Goal: Obtain resource: Download file/media

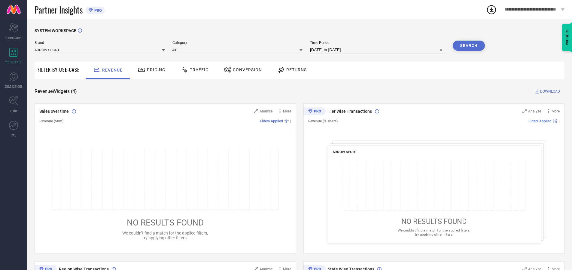
click at [193, 70] on span "Traffic" at bounding box center [199, 69] width 19 height 5
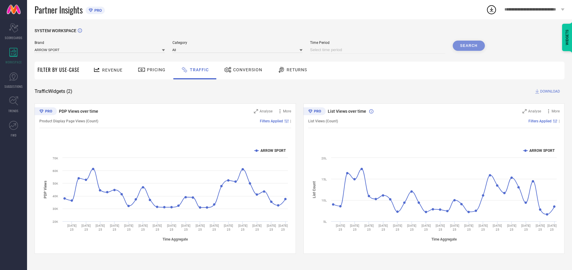
click at [378, 50] on input at bounding box center [377, 49] width 135 height 7
select select "7"
select select "2025"
select select "8"
select select "2025"
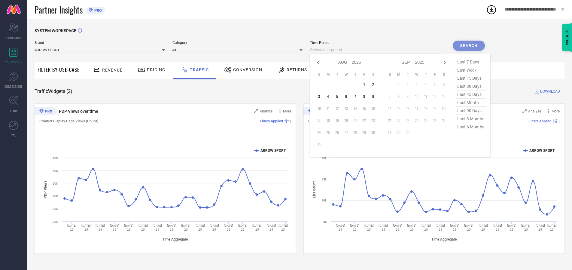
click at [339, 96] on td "5" at bounding box center [337, 96] width 9 height 9
type input "[DATE] to [DATE]"
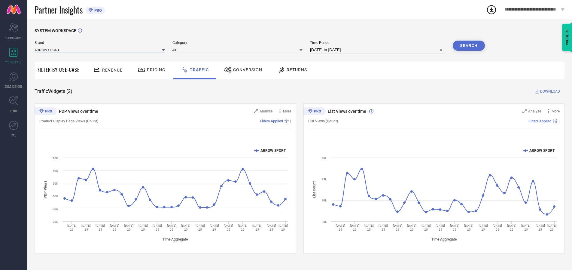
click at [100, 50] on input at bounding box center [100, 50] width 130 height 6
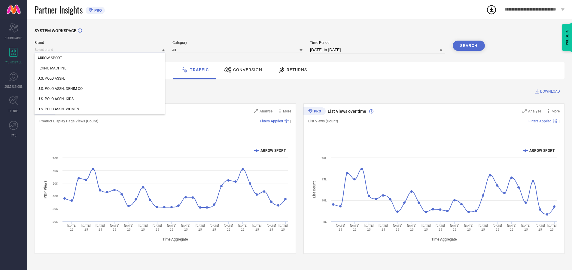
click at [100, 50] on input at bounding box center [100, 50] width 130 height 6
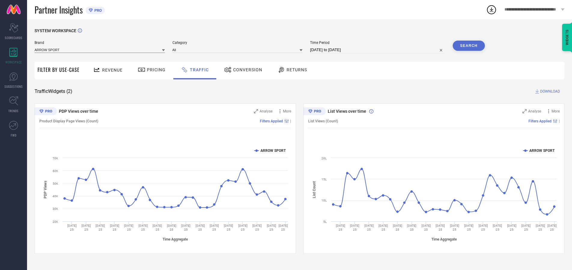
click at [100, 50] on input at bounding box center [100, 50] width 130 height 6
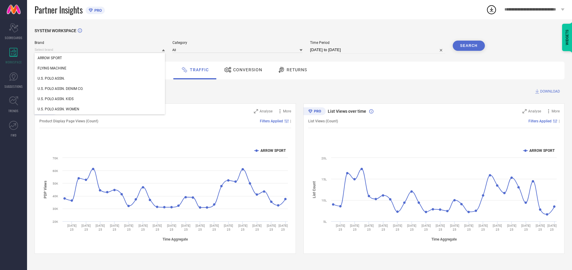
click at [100, 78] on div "U.S. POLO ASSN." at bounding box center [100, 78] width 130 height 10
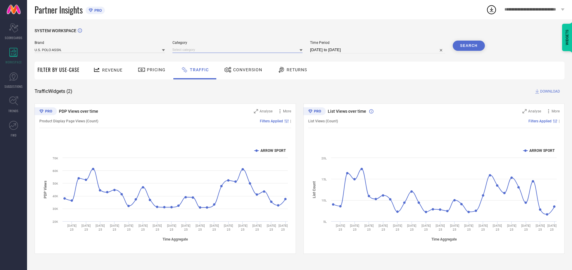
click at [239, 50] on input at bounding box center [237, 50] width 130 height 6
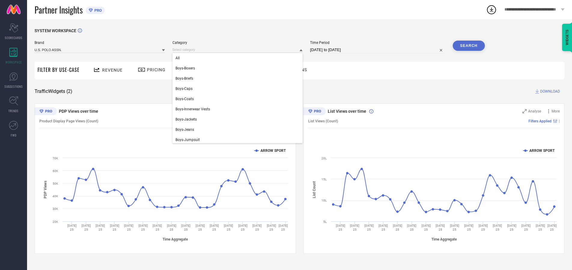
click at [239, 58] on div "All" at bounding box center [237, 58] width 130 height 10
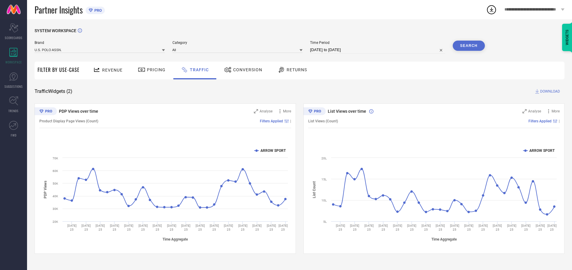
click at [469, 46] on button "Search" at bounding box center [469, 46] width 32 height 10
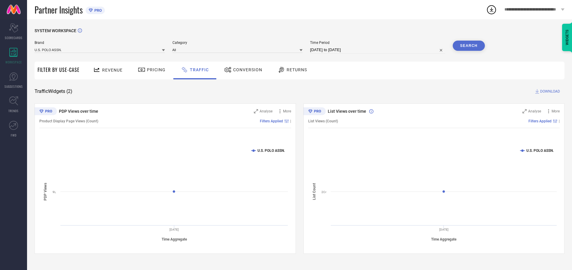
click at [549, 91] on span "DOWNLOAD" at bounding box center [550, 91] width 20 height 6
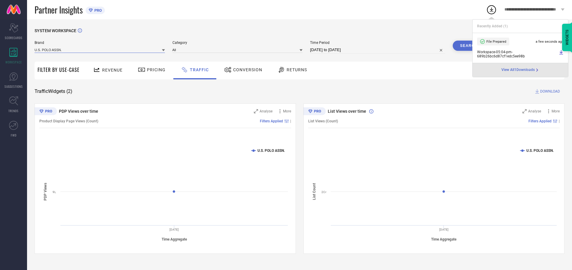
click at [100, 50] on input at bounding box center [100, 50] width 130 height 6
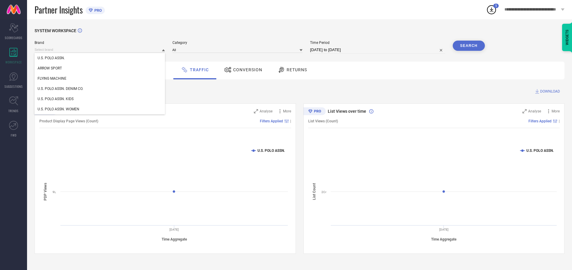
click at [100, 89] on div "U.S. POLO ASSN. DENIM CO." at bounding box center [100, 89] width 130 height 10
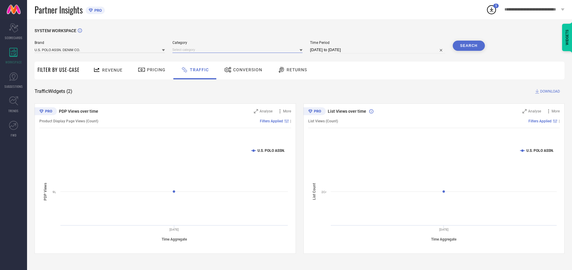
click at [239, 50] on input at bounding box center [237, 50] width 130 height 6
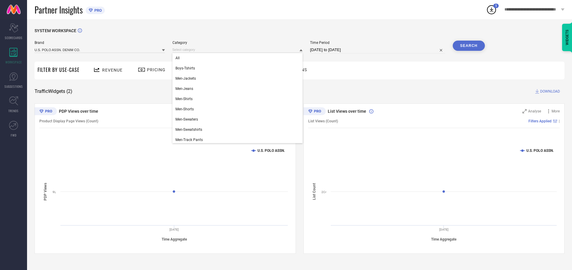
click at [239, 58] on div "All" at bounding box center [237, 58] width 130 height 10
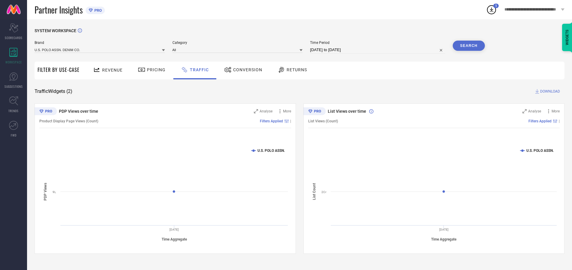
click at [469, 46] on button "Search" at bounding box center [469, 46] width 32 height 10
click at [549, 91] on span "DOWNLOAD" at bounding box center [550, 91] width 20 height 6
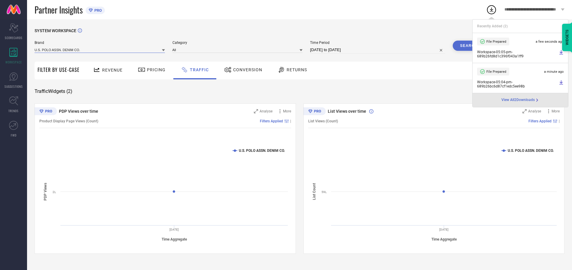
click at [100, 50] on input at bounding box center [100, 50] width 130 height 6
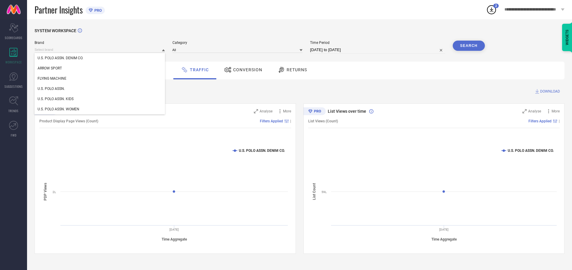
click at [100, 99] on div "U.S. POLO ASSN. KIDS" at bounding box center [100, 99] width 130 height 10
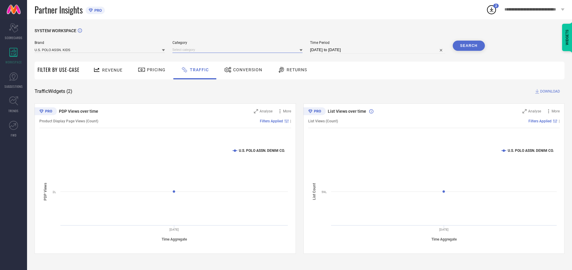
click at [239, 50] on input at bounding box center [237, 50] width 130 height 6
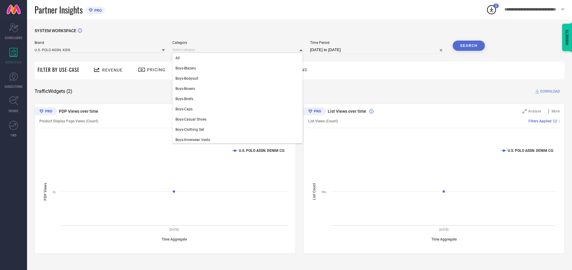
click at [239, 58] on div "All" at bounding box center [237, 58] width 130 height 10
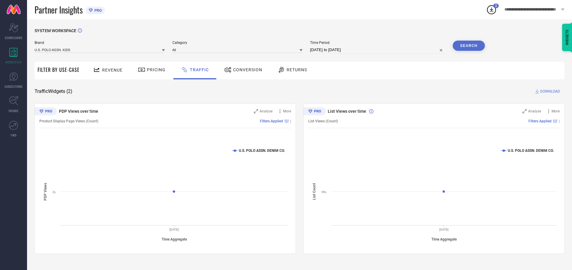
click at [469, 46] on button "Search" at bounding box center [469, 46] width 32 height 10
click at [549, 91] on span "DOWNLOAD" at bounding box center [550, 91] width 20 height 6
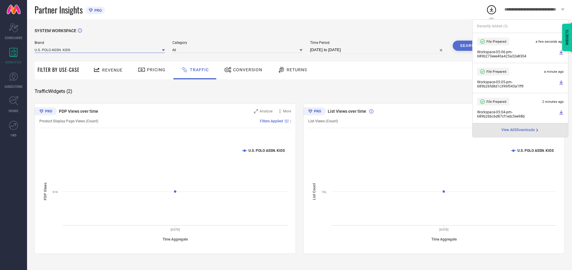
click at [100, 50] on input at bounding box center [100, 50] width 130 height 6
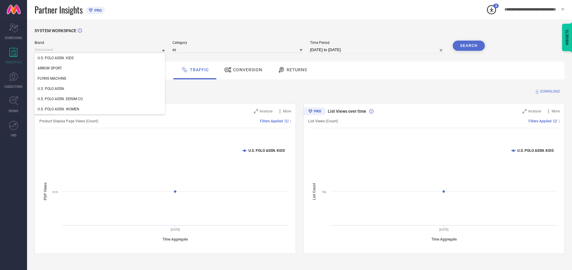
click at [100, 109] on div "U.S. POLO ASSN. WOMEN" at bounding box center [100, 109] width 130 height 10
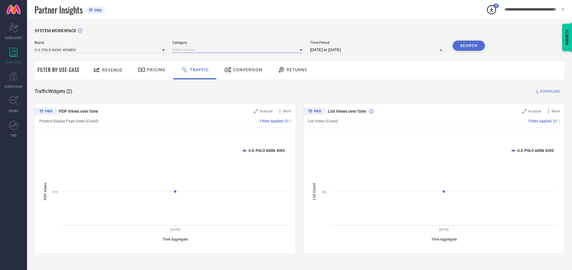
click at [239, 50] on input at bounding box center [237, 50] width 130 height 6
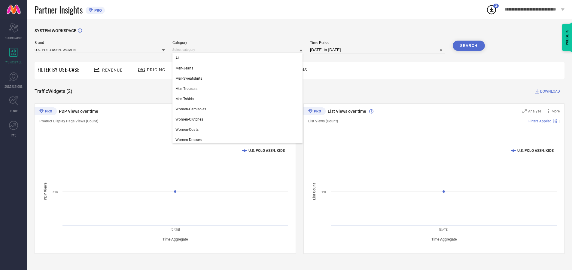
click at [239, 58] on div "All" at bounding box center [237, 58] width 130 height 10
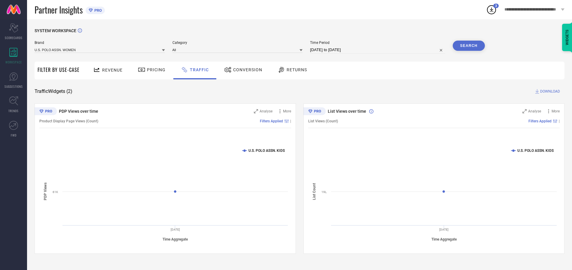
click at [469, 46] on button "Search" at bounding box center [469, 46] width 32 height 10
click at [549, 91] on span "DOWNLOAD" at bounding box center [550, 91] width 20 height 6
click at [378, 50] on input at bounding box center [377, 49] width 135 height 7
select select "7"
select select "2025"
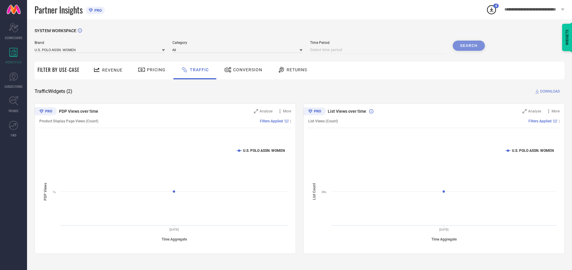
select select "8"
select select "2025"
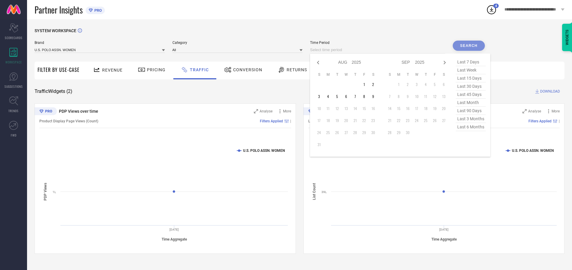
click at [348, 96] on td "6" at bounding box center [346, 96] width 9 height 9
type input "[DATE] to [DATE]"
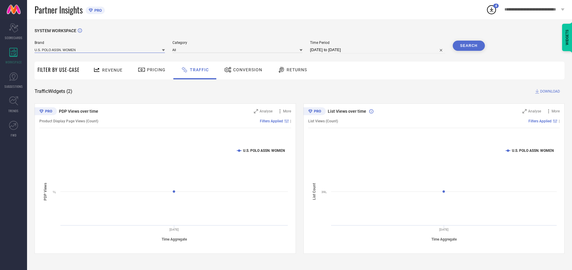
click at [100, 50] on input at bounding box center [100, 50] width 130 height 6
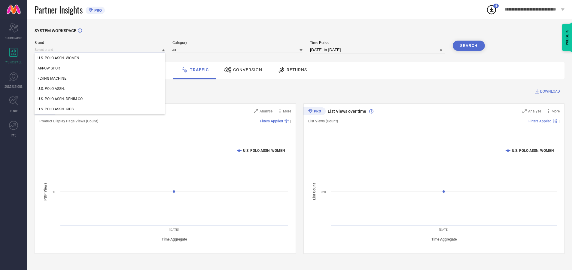
click at [100, 50] on input at bounding box center [100, 50] width 130 height 6
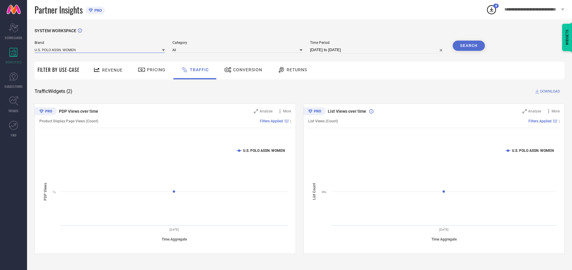
click at [100, 50] on input at bounding box center [100, 50] width 130 height 6
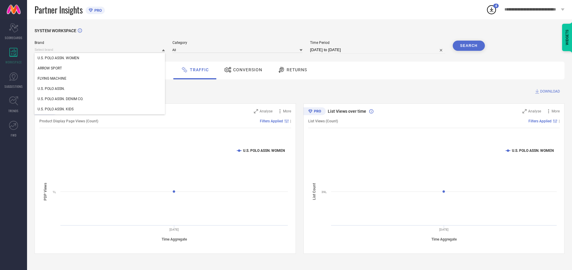
click at [100, 58] on div "U.S. POLO ASSN. WOMEN" at bounding box center [100, 58] width 130 height 10
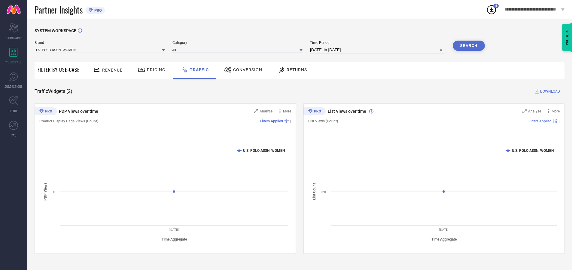
click at [239, 50] on input at bounding box center [237, 50] width 130 height 6
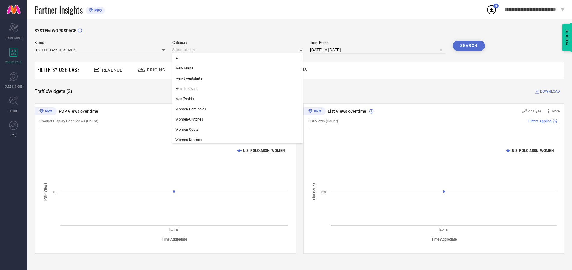
click at [239, 58] on div "All" at bounding box center [237, 58] width 130 height 10
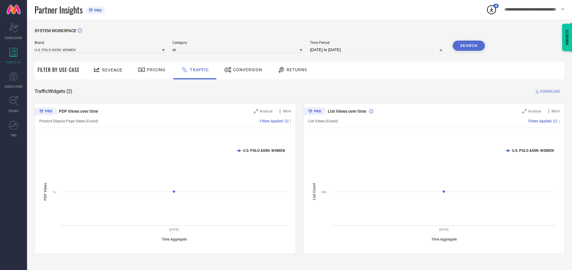
click at [469, 46] on button "Search" at bounding box center [469, 46] width 32 height 10
click at [549, 91] on span "DOWNLOAD" at bounding box center [550, 91] width 20 height 6
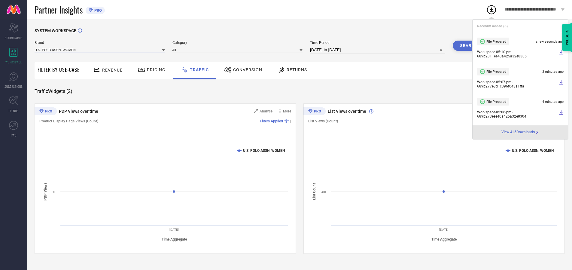
click at [100, 50] on input at bounding box center [100, 50] width 130 height 6
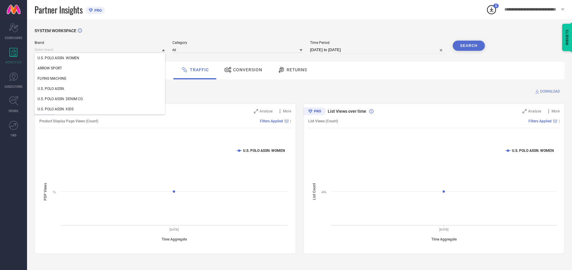
click at [100, 89] on div "U.S. POLO ASSN." at bounding box center [100, 89] width 130 height 10
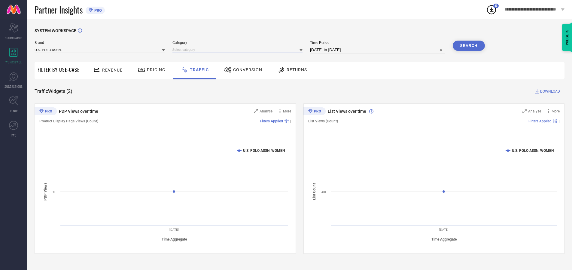
click at [239, 50] on input at bounding box center [237, 50] width 130 height 6
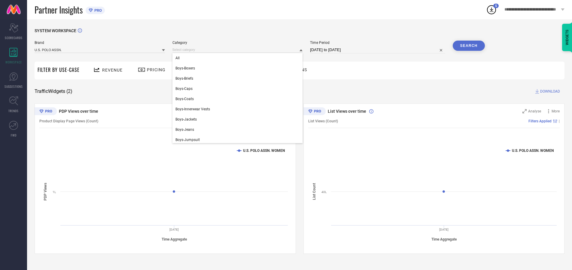
click at [239, 58] on div "All" at bounding box center [237, 58] width 130 height 10
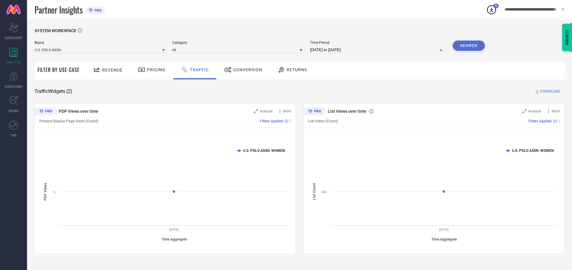
click at [469, 46] on button "Search" at bounding box center [469, 46] width 32 height 10
click at [549, 91] on span "DOWNLOAD" at bounding box center [550, 91] width 20 height 6
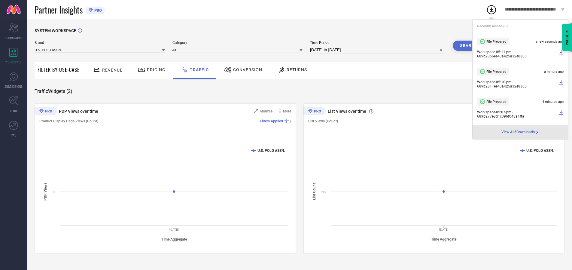
click at [100, 50] on input at bounding box center [100, 50] width 130 height 6
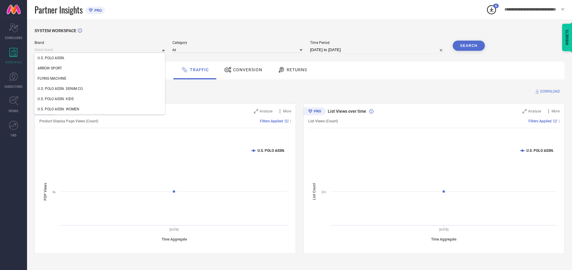
click at [100, 89] on div "U.S. POLO ASSN. DENIM CO." at bounding box center [100, 89] width 130 height 10
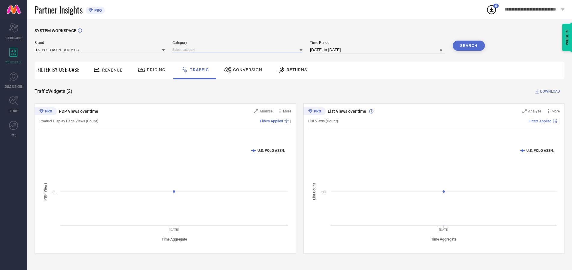
click at [239, 50] on input at bounding box center [237, 50] width 130 height 6
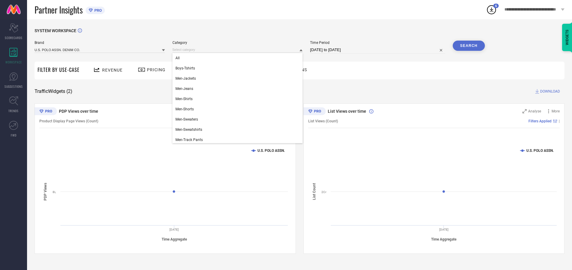
click at [239, 58] on div "All" at bounding box center [237, 58] width 130 height 10
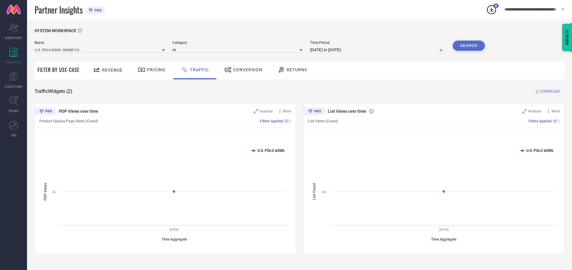
click at [469, 46] on button "Search" at bounding box center [469, 46] width 32 height 10
click at [549, 91] on span "DOWNLOAD" at bounding box center [550, 91] width 20 height 6
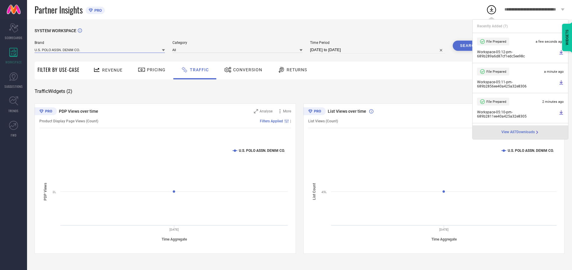
click at [100, 50] on input at bounding box center [100, 50] width 130 height 6
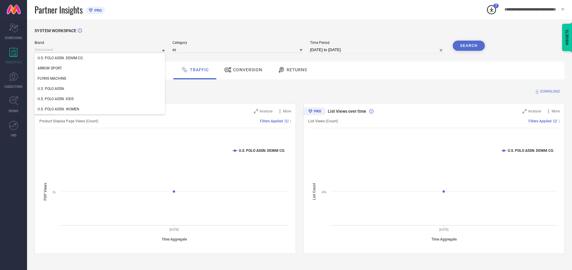
click at [100, 99] on div "U.S. POLO ASSN. KIDS" at bounding box center [100, 99] width 130 height 10
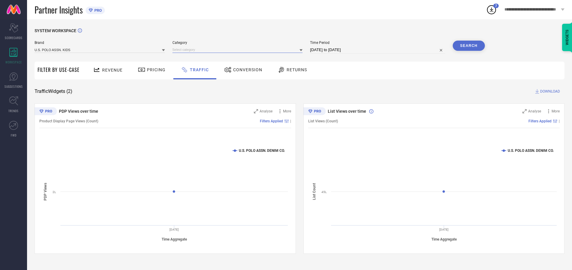
click at [239, 50] on input at bounding box center [237, 50] width 130 height 6
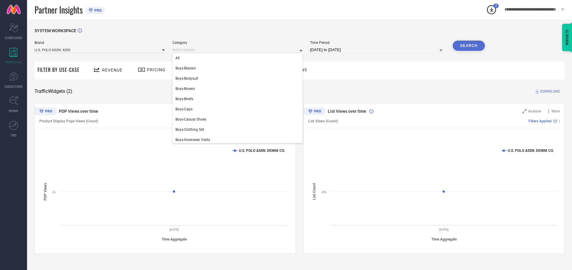
click at [239, 58] on div "All" at bounding box center [237, 58] width 130 height 10
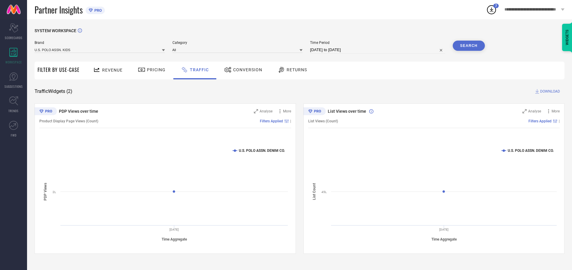
click at [469, 46] on button "Search" at bounding box center [469, 46] width 32 height 10
click at [549, 91] on span "DOWNLOAD" at bounding box center [550, 91] width 20 height 6
click at [378, 50] on input at bounding box center [377, 49] width 135 height 7
select select "7"
select select "2025"
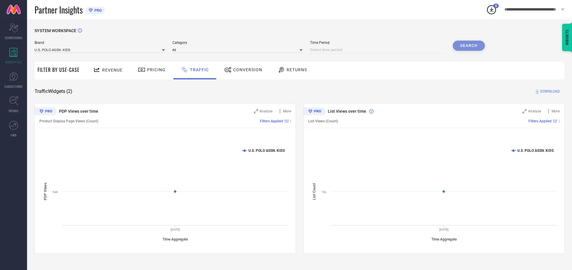
select select "8"
select select "2025"
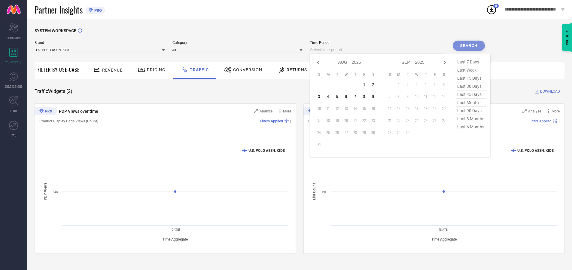
click at [357, 96] on td "7" at bounding box center [355, 96] width 9 height 9
type input "[DATE] to [DATE]"
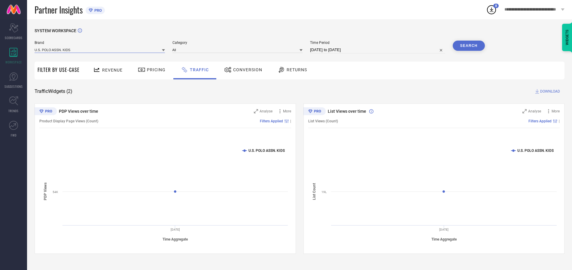
click at [100, 50] on input at bounding box center [100, 50] width 130 height 6
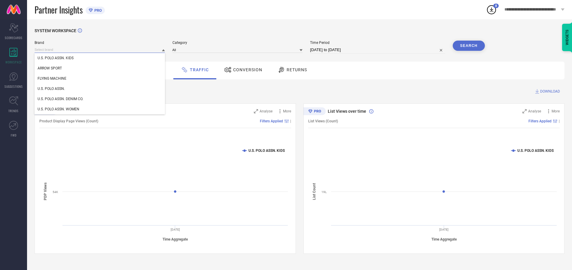
click at [100, 50] on input at bounding box center [100, 50] width 130 height 6
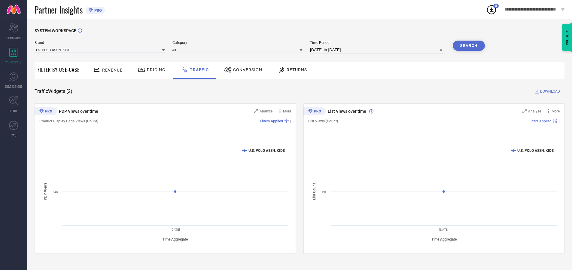
click at [100, 50] on input at bounding box center [100, 50] width 130 height 6
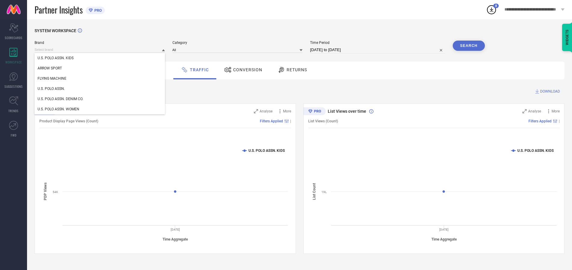
click at [100, 58] on div "U.S. POLO ASSN. KIDS" at bounding box center [100, 58] width 130 height 10
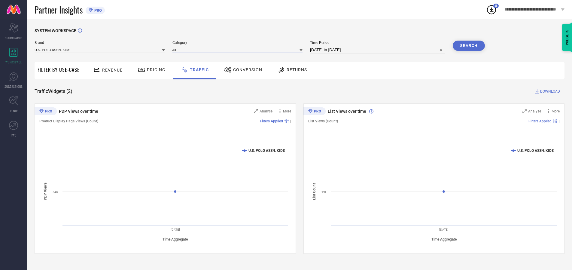
click at [239, 50] on input at bounding box center [237, 50] width 130 height 6
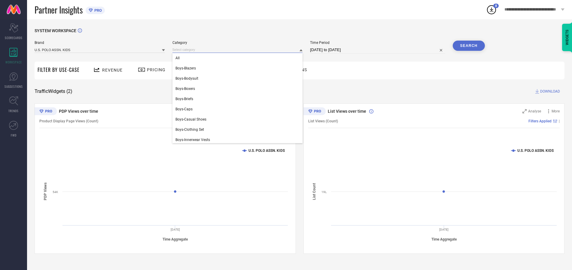
click at [239, 58] on div "All" at bounding box center [237, 58] width 130 height 10
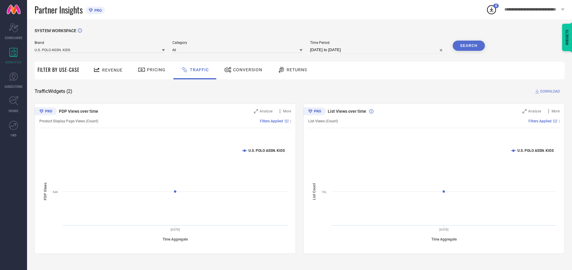
click at [469, 46] on button "Search" at bounding box center [469, 46] width 32 height 10
click at [549, 91] on span "DOWNLOAD" at bounding box center [550, 91] width 20 height 6
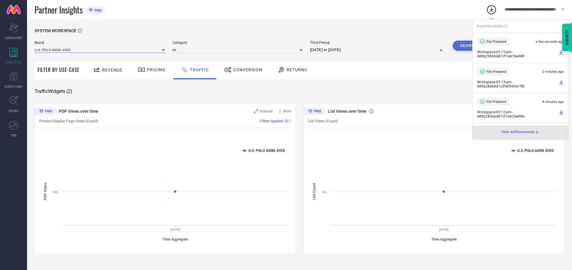
click at [100, 50] on input at bounding box center [100, 50] width 130 height 6
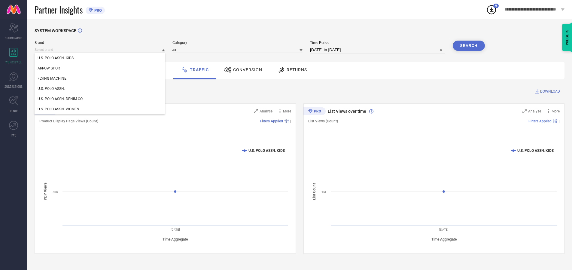
click at [100, 89] on div "U.S. POLO ASSN." at bounding box center [100, 89] width 130 height 10
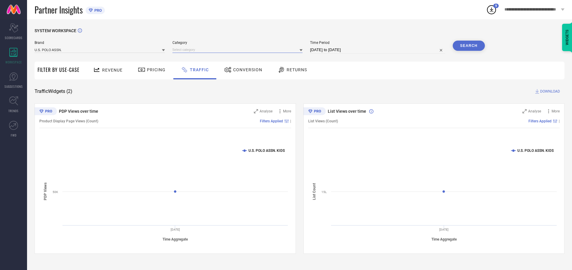
click at [239, 50] on input at bounding box center [237, 50] width 130 height 6
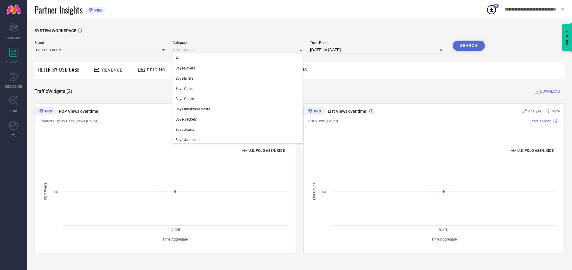
click at [239, 58] on div "All" at bounding box center [237, 58] width 130 height 10
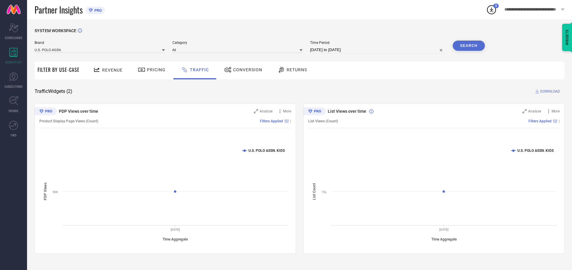
click at [469, 46] on button "Search" at bounding box center [469, 46] width 32 height 10
click at [549, 91] on span "DOWNLOAD" at bounding box center [550, 91] width 20 height 6
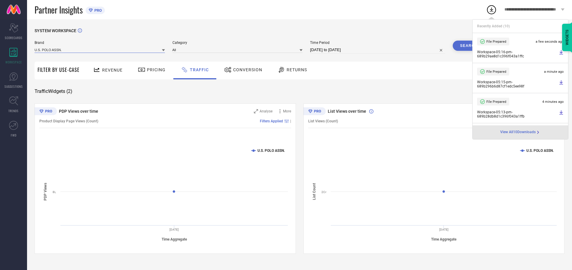
click at [100, 50] on input at bounding box center [100, 50] width 130 height 6
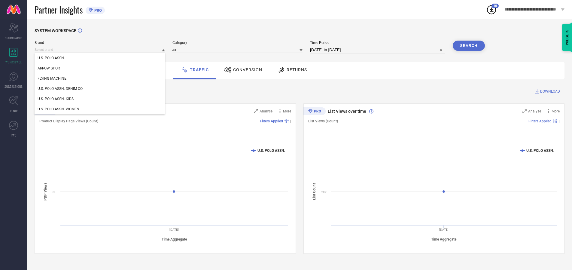
click at [100, 89] on div "U.S. POLO ASSN. DENIM CO." at bounding box center [100, 89] width 130 height 10
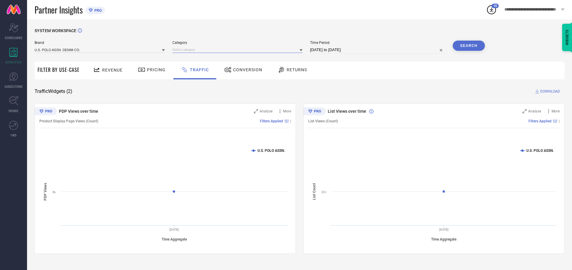
click at [239, 50] on input at bounding box center [237, 50] width 130 height 6
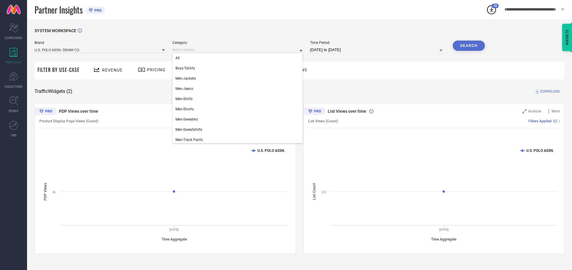
click at [239, 58] on div "All" at bounding box center [237, 58] width 130 height 10
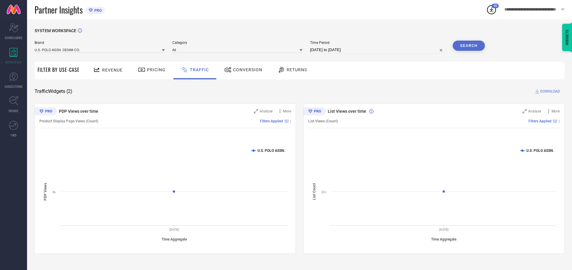
click at [469, 46] on button "Search" at bounding box center [469, 46] width 32 height 10
click at [549, 91] on span "DOWNLOAD" at bounding box center [550, 91] width 20 height 6
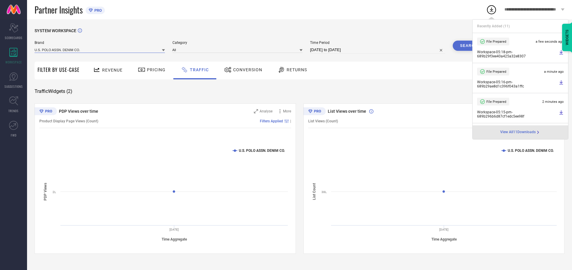
click at [100, 50] on input at bounding box center [100, 50] width 130 height 6
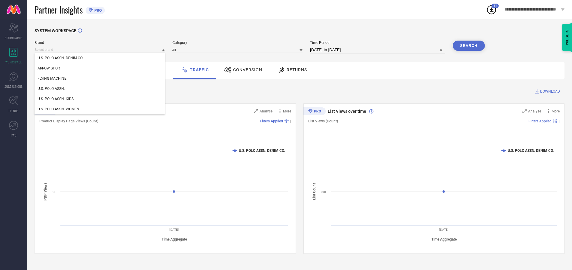
click at [100, 109] on div "U.S. POLO ASSN. WOMEN" at bounding box center [100, 109] width 130 height 10
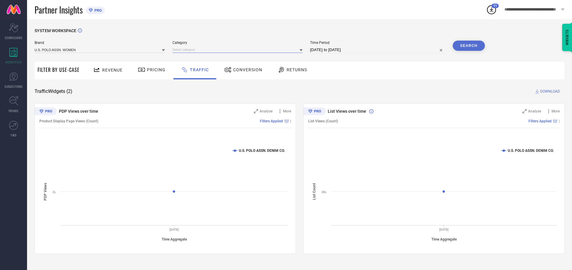
click at [239, 50] on input at bounding box center [237, 50] width 130 height 6
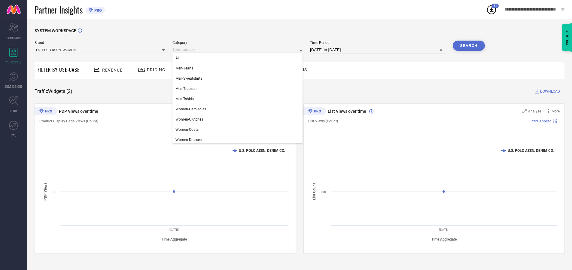
click at [239, 58] on div "All" at bounding box center [237, 58] width 130 height 10
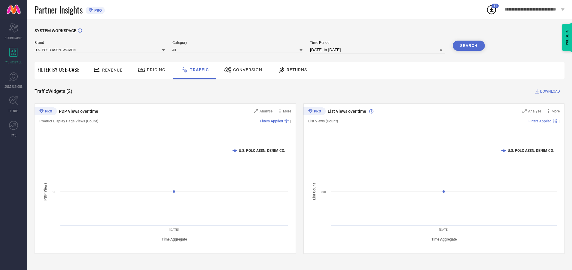
click at [469, 46] on button "Search" at bounding box center [469, 46] width 32 height 10
click at [549, 91] on span "DOWNLOAD" at bounding box center [550, 91] width 20 height 6
click at [378, 50] on input at bounding box center [377, 49] width 135 height 7
select select "7"
select select "2025"
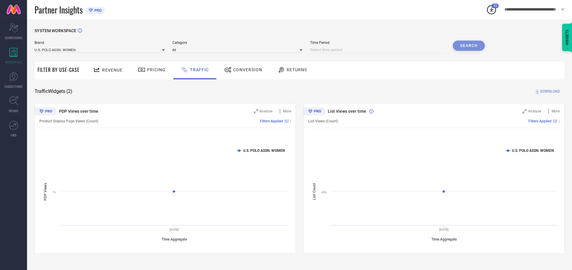
select select "8"
select select "2025"
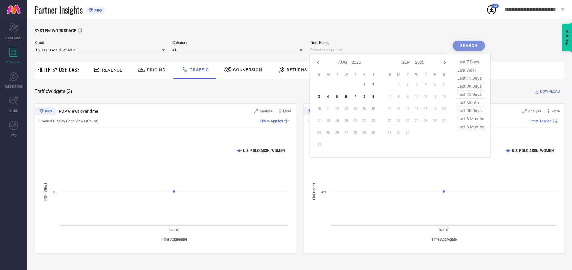
click at [366, 96] on td "8" at bounding box center [364, 96] width 9 height 9
type input "[DATE] to [DATE]"
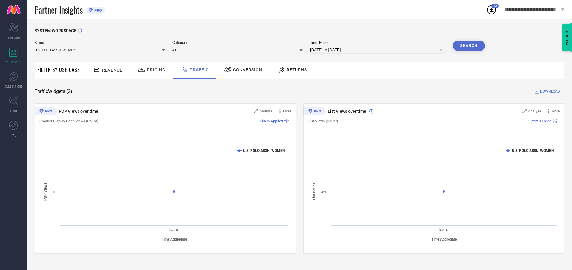
click at [100, 50] on input at bounding box center [100, 50] width 130 height 6
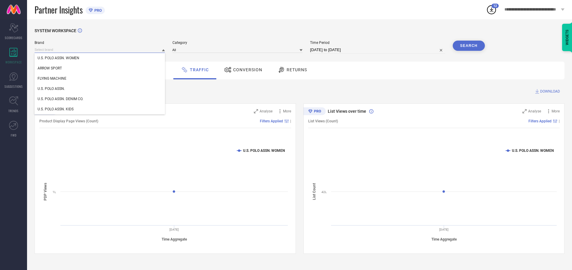
click at [100, 50] on input at bounding box center [100, 50] width 130 height 6
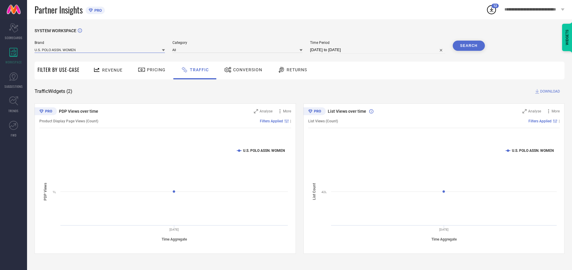
click at [100, 50] on input at bounding box center [100, 50] width 130 height 6
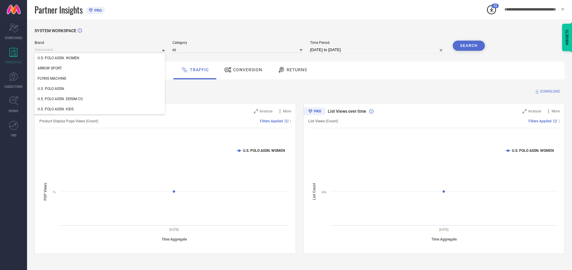
click at [100, 58] on div "U.S. POLO ASSN. WOMEN" at bounding box center [100, 58] width 130 height 10
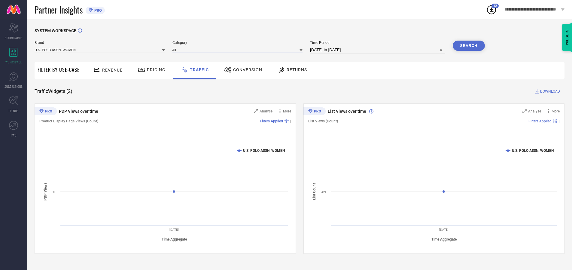
click at [239, 50] on input at bounding box center [237, 50] width 130 height 6
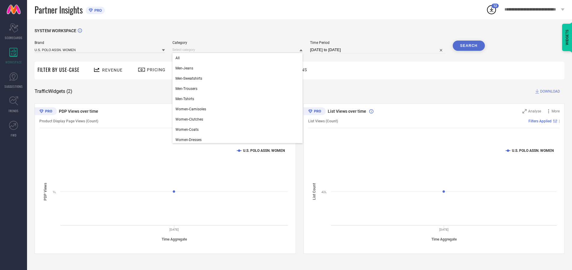
click at [239, 58] on div "All" at bounding box center [237, 58] width 130 height 10
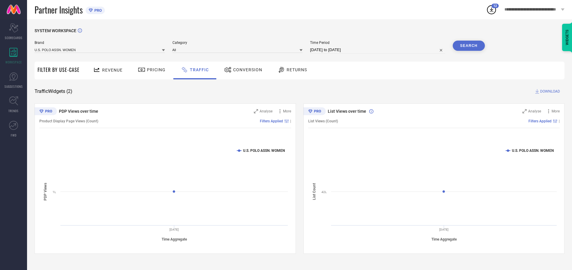
click at [469, 46] on button "Search" at bounding box center [469, 46] width 32 height 10
click at [549, 91] on span "DOWNLOAD" at bounding box center [550, 91] width 20 height 6
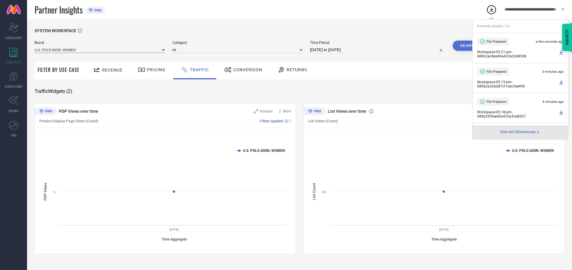
click at [100, 50] on input at bounding box center [100, 50] width 130 height 6
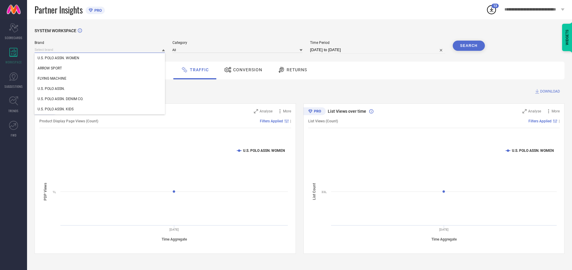
click at [100, 89] on div "U.S. POLO ASSN." at bounding box center [100, 89] width 130 height 10
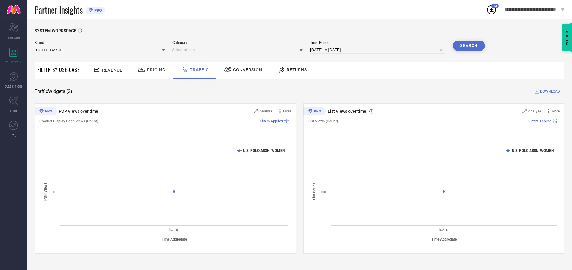
click at [239, 50] on input at bounding box center [237, 50] width 130 height 6
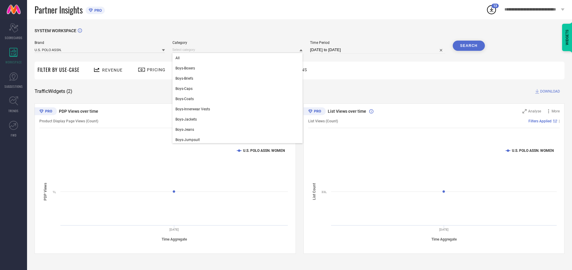
click at [239, 58] on div "All" at bounding box center [237, 58] width 130 height 10
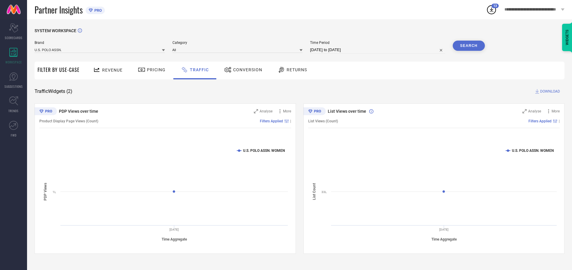
click at [469, 46] on button "Search" at bounding box center [469, 46] width 32 height 10
click at [549, 91] on span "DOWNLOAD" at bounding box center [550, 91] width 20 height 6
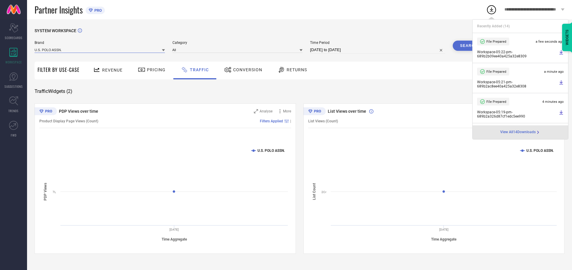
click at [100, 50] on input at bounding box center [100, 50] width 130 height 6
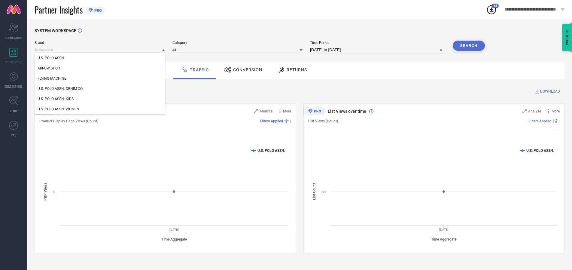
click at [100, 89] on div "U.S. POLO ASSN. DENIM CO." at bounding box center [100, 89] width 130 height 10
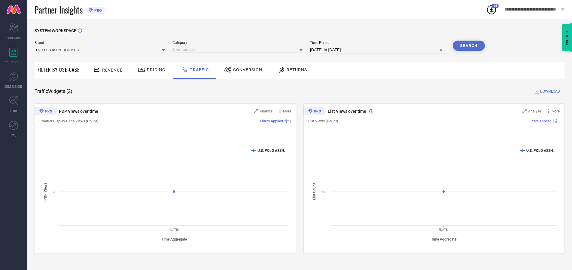
click at [239, 50] on input at bounding box center [237, 50] width 130 height 6
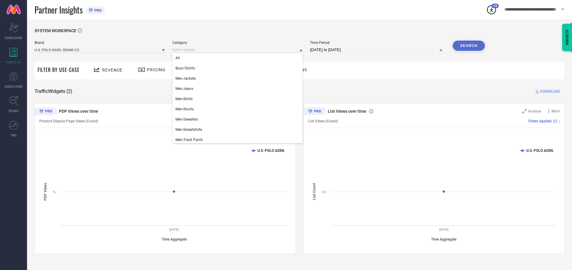
click at [239, 58] on div "All" at bounding box center [237, 58] width 130 height 10
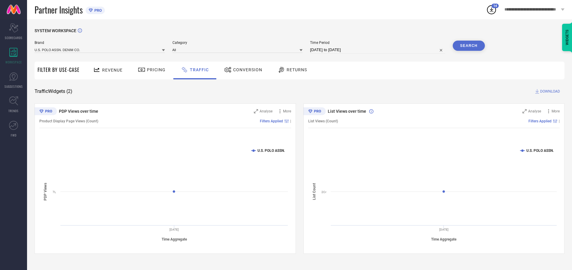
click at [469, 46] on button "Search" at bounding box center [469, 46] width 32 height 10
click at [549, 91] on span "DOWNLOAD" at bounding box center [550, 91] width 20 height 6
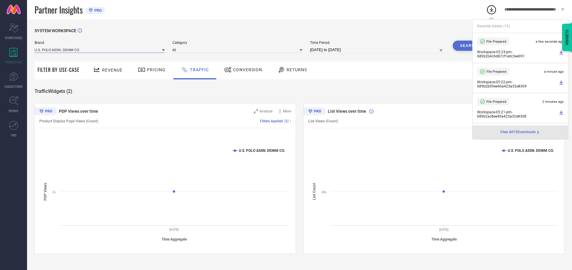
click at [100, 50] on input at bounding box center [100, 50] width 130 height 6
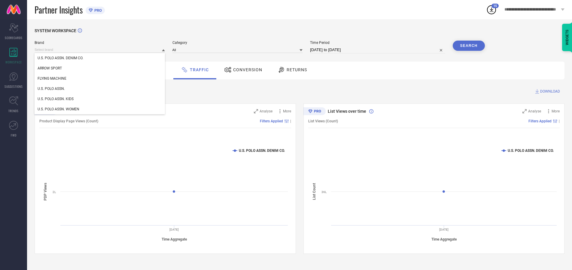
click at [100, 99] on div "U.S. POLO ASSN. KIDS" at bounding box center [100, 99] width 130 height 10
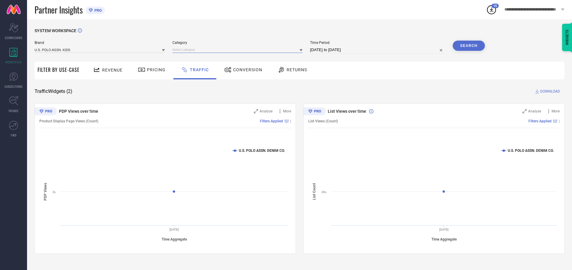
click at [239, 50] on input at bounding box center [237, 50] width 130 height 6
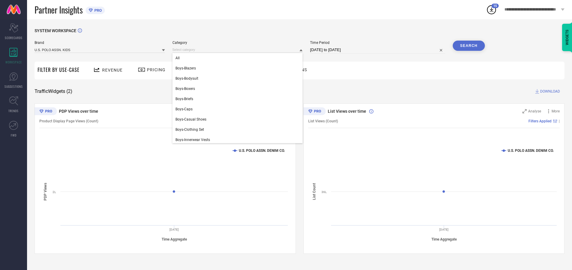
click at [239, 58] on div "All" at bounding box center [237, 58] width 130 height 10
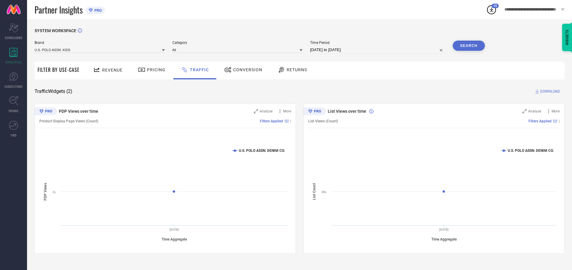
click at [469, 46] on button "Search" at bounding box center [469, 46] width 32 height 10
click at [549, 91] on span "DOWNLOAD" at bounding box center [550, 91] width 20 height 6
click at [378, 50] on input at bounding box center [377, 49] width 135 height 7
select select "7"
select select "2025"
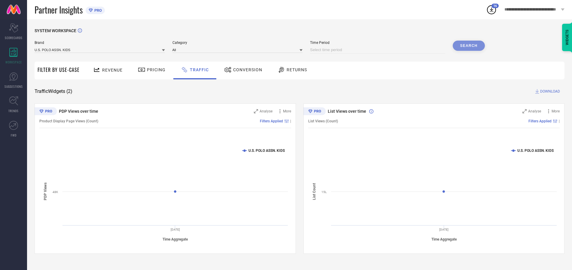
select select "8"
select select "2025"
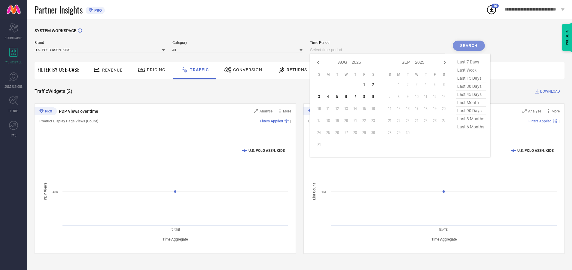
click at [375, 96] on td "9" at bounding box center [373, 96] width 9 height 9
type input "[DATE] to [DATE]"
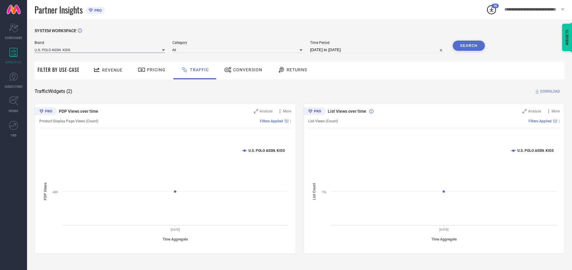
click at [100, 50] on input at bounding box center [100, 50] width 130 height 6
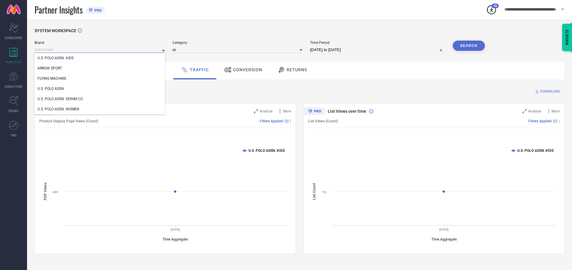
click at [100, 50] on input at bounding box center [100, 50] width 130 height 6
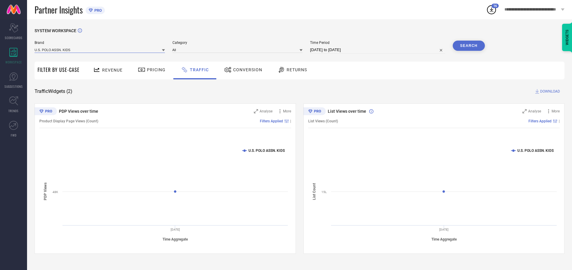
click at [100, 50] on input at bounding box center [100, 50] width 130 height 6
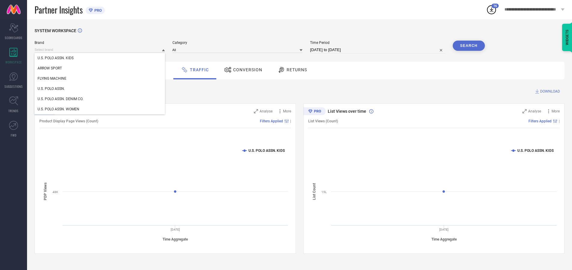
click at [100, 58] on div "U.S. POLO ASSN. KIDS" at bounding box center [100, 58] width 130 height 10
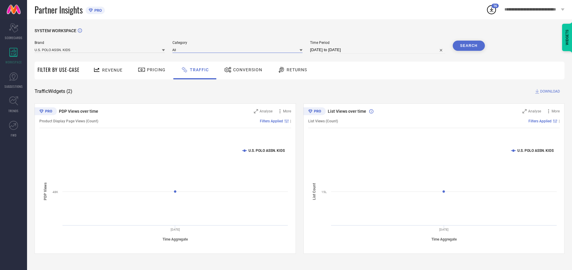
click at [239, 50] on input at bounding box center [237, 50] width 130 height 6
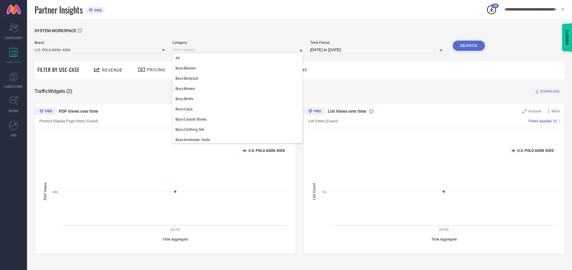
click at [239, 58] on div "All" at bounding box center [237, 58] width 130 height 10
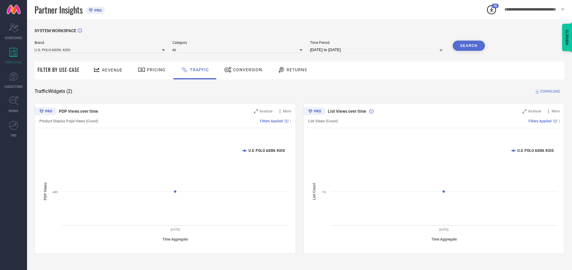
click at [469, 46] on button "Search" at bounding box center [469, 46] width 32 height 10
click at [549, 91] on span "DOWNLOAD" at bounding box center [550, 91] width 20 height 6
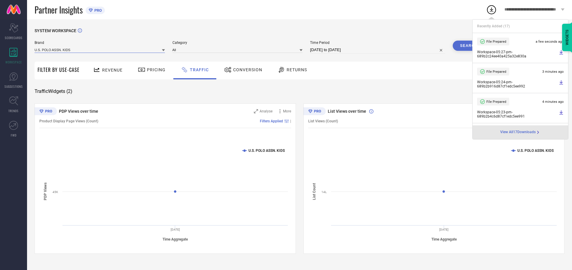
click at [100, 50] on input at bounding box center [100, 50] width 130 height 6
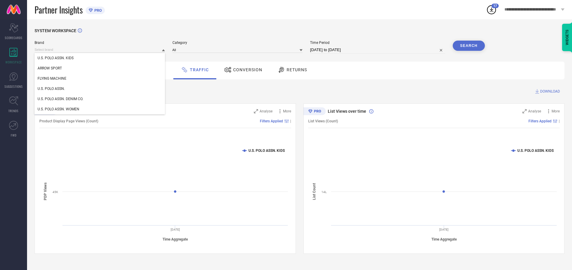
click at [100, 89] on div "U.S. POLO ASSN." at bounding box center [100, 89] width 130 height 10
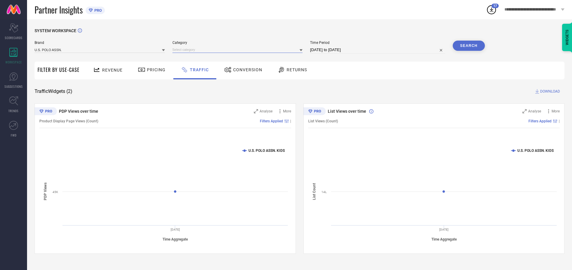
click at [239, 50] on input at bounding box center [237, 50] width 130 height 6
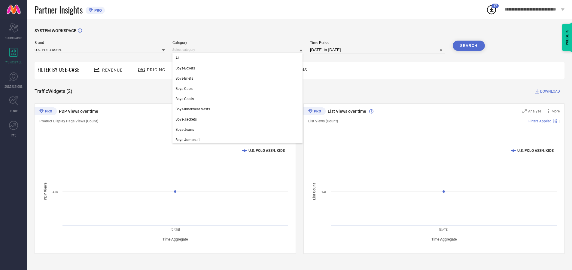
click at [239, 58] on div "All" at bounding box center [237, 58] width 130 height 10
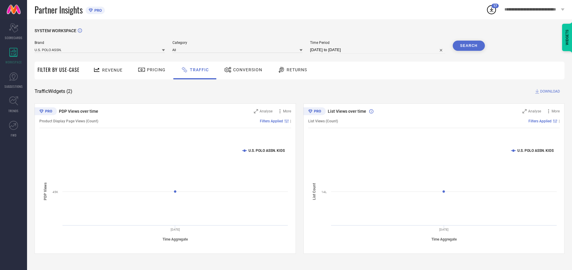
click at [469, 46] on button "Search" at bounding box center [469, 46] width 32 height 10
click at [549, 91] on span "DOWNLOAD" at bounding box center [550, 91] width 20 height 6
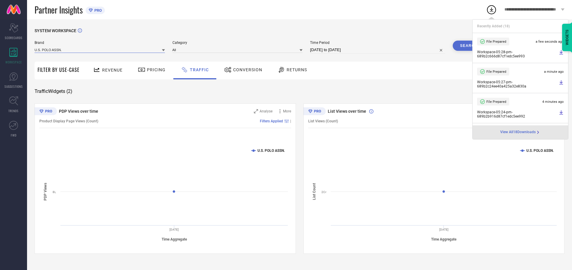
click at [100, 50] on input at bounding box center [100, 50] width 130 height 6
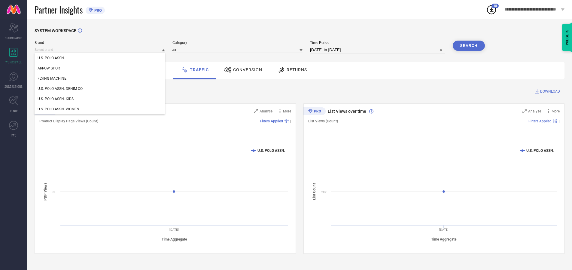
click at [100, 89] on div "U.S. POLO ASSN. DENIM CO." at bounding box center [100, 89] width 130 height 10
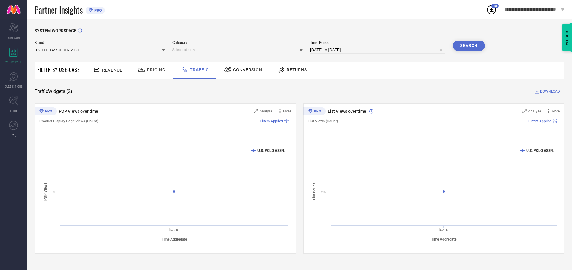
click at [239, 50] on input at bounding box center [237, 50] width 130 height 6
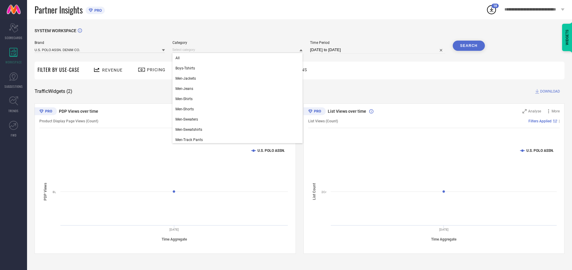
click at [239, 58] on div "All" at bounding box center [237, 58] width 130 height 10
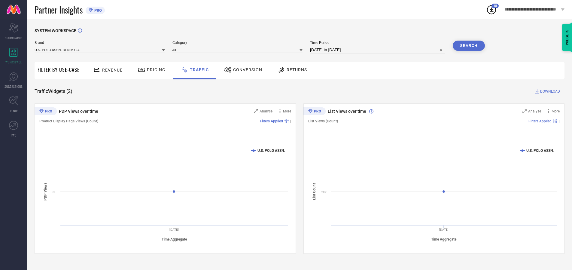
click at [469, 46] on button "Search" at bounding box center [469, 46] width 32 height 10
click at [549, 91] on span "DOWNLOAD" at bounding box center [550, 91] width 20 height 6
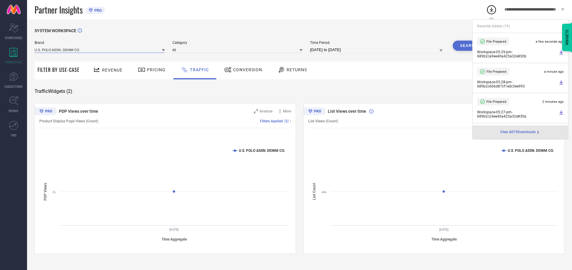
click at [100, 50] on input at bounding box center [100, 50] width 130 height 6
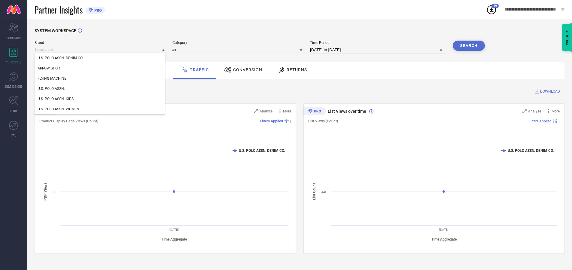
click at [100, 109] on div "U.S. POLO ASSN. WOMEN" at bounding box center [100, 109] width 130 height 10
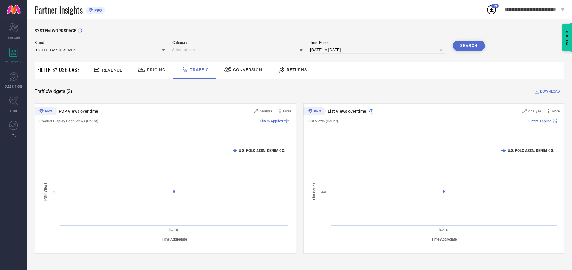
click at [239, 50] on input at bounding box center [237, 50] width 130 height 6
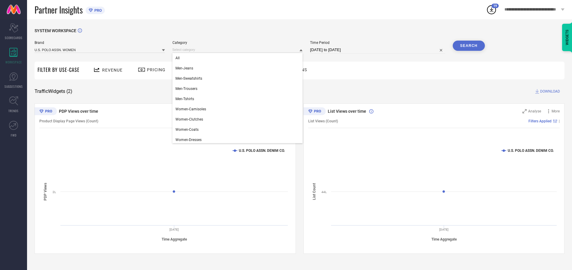
click at [239, 58] on div "All" at bounding box center [237, 58] width 130 height 10
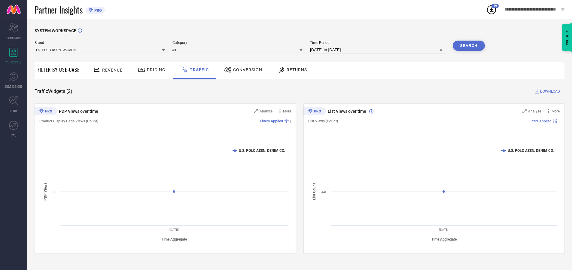
click at [469, 46] on button "Search" at bounding box center [469, 46] width 32 height 10
click at [549, 91] on span "DOWNLOAD" at bounding box center [550, 91] width 20 height 6
